Goal: Unclear

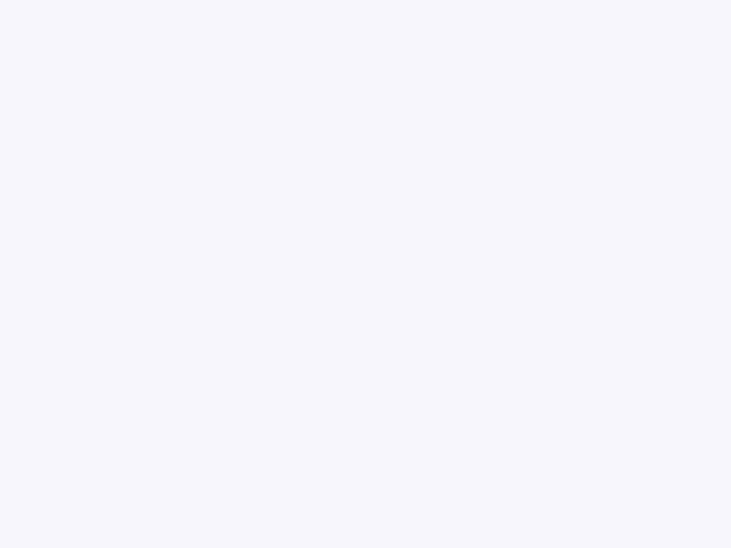
click at [365, 274] on div at bounding box center [365, 274] width 731 height 548
